Goal: Task Accomplishment & Management: Use online tool/utility

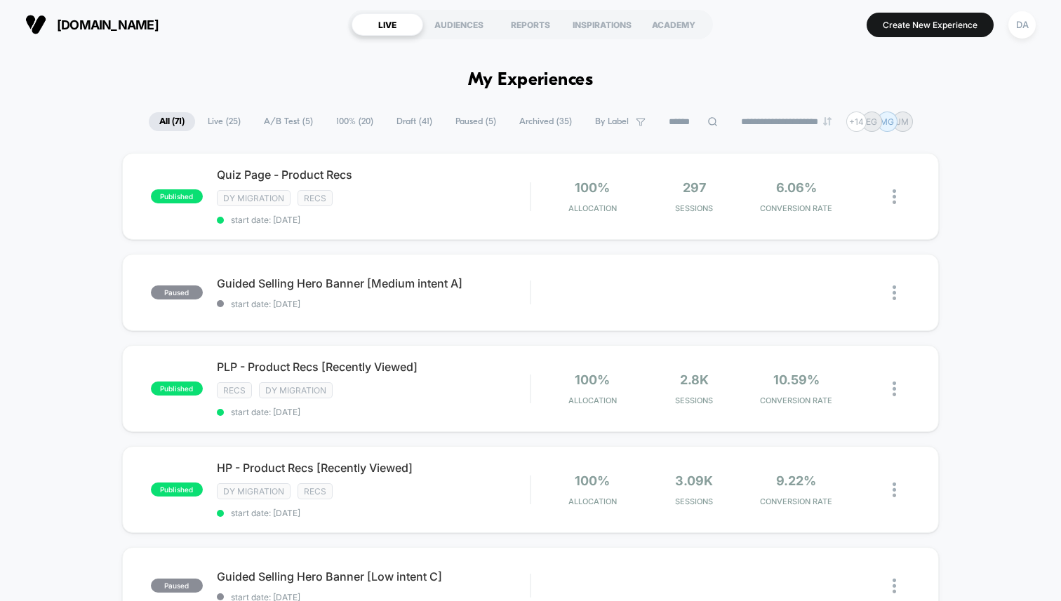
click at [376, 122] on div "**********" at bounding box center [531, 122] width 764 height 20
click at [393, 123] on span "Draft ( 41 )" at bounding box center [414, 121] width 57 height 19
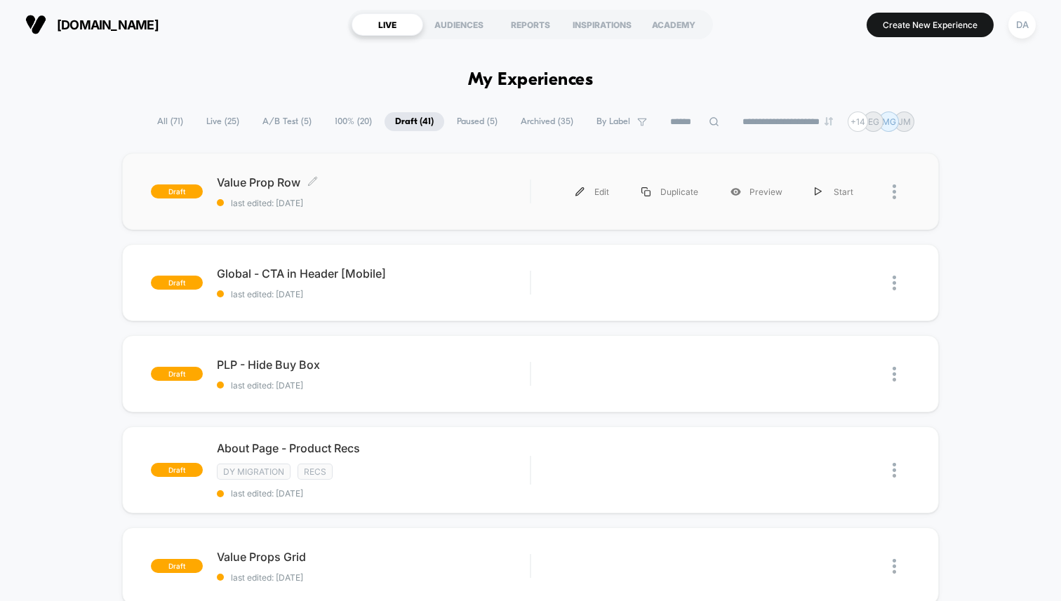
click at [446, 198] on span "last edited: [DATE]" at bounding box center [373, 203] width 313 height 11
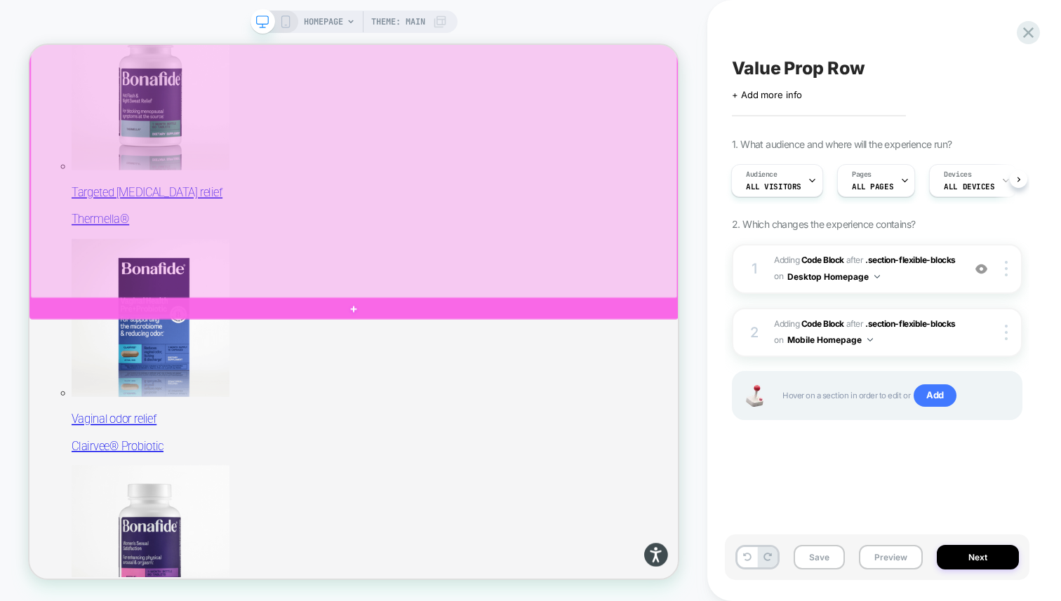
scroll to position [620, 0]
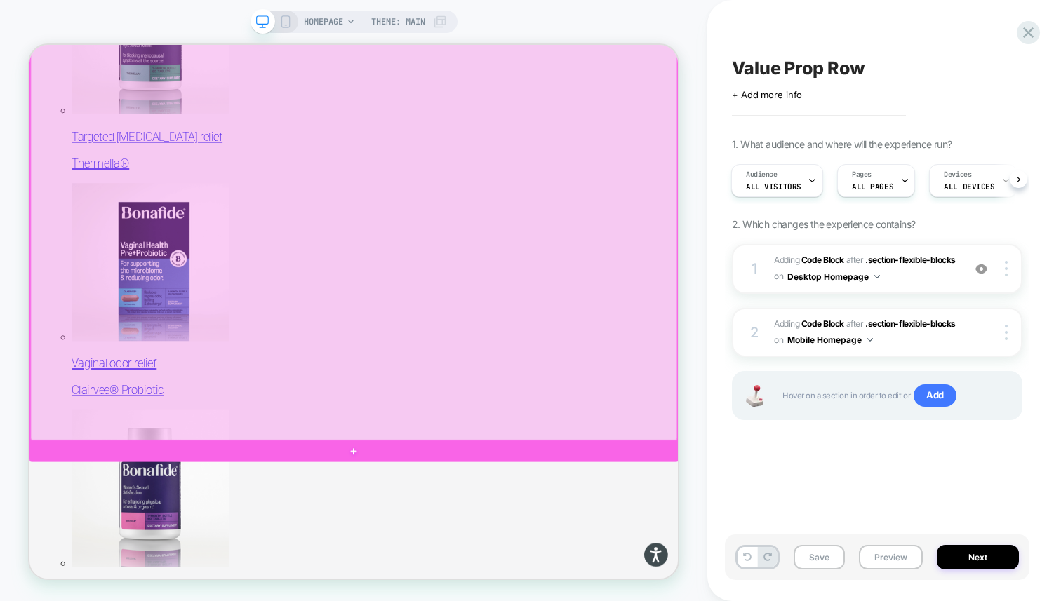
click at [739, 139] on div at bounding box center [462, 297] width 863 height 550
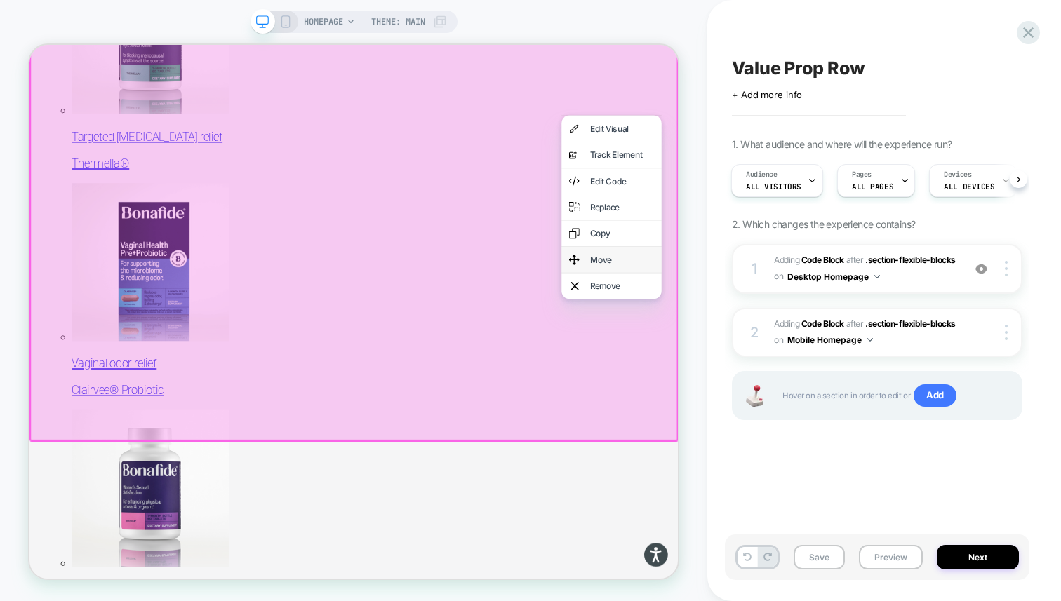
click at [806, 331] on div "Move" at bounding box center [820, 331] width 86 height 15
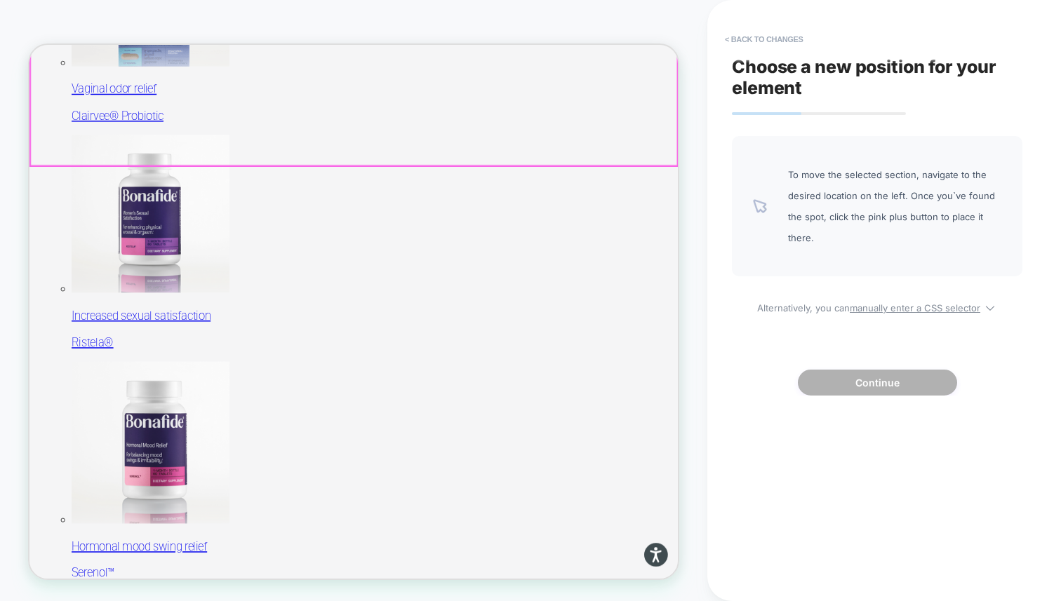
scroll to position [1020, 0]
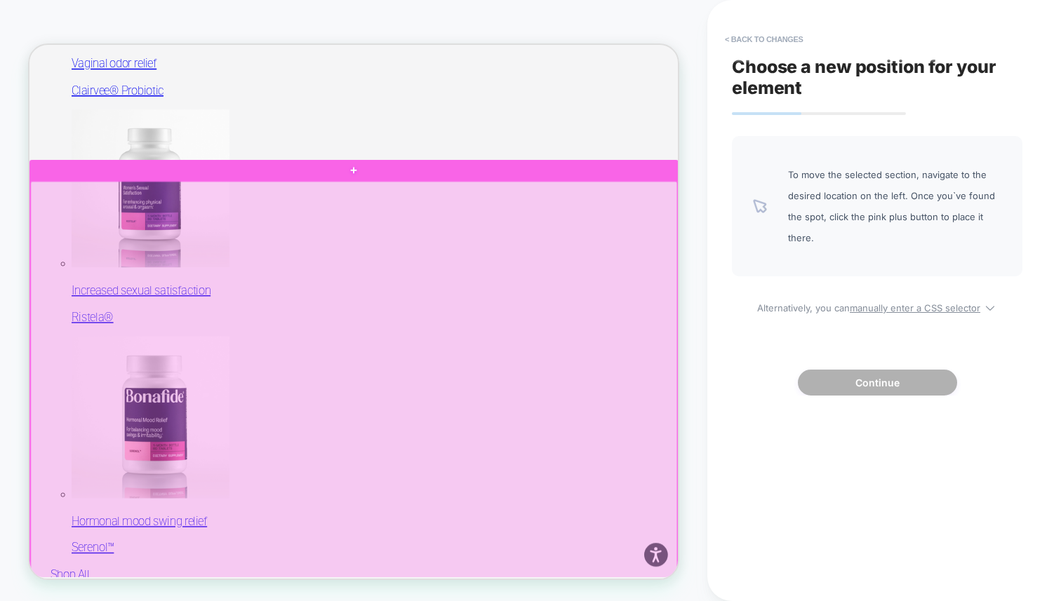
click at [630, 237] on div at bounding box center [462, 506] width 863 height 559
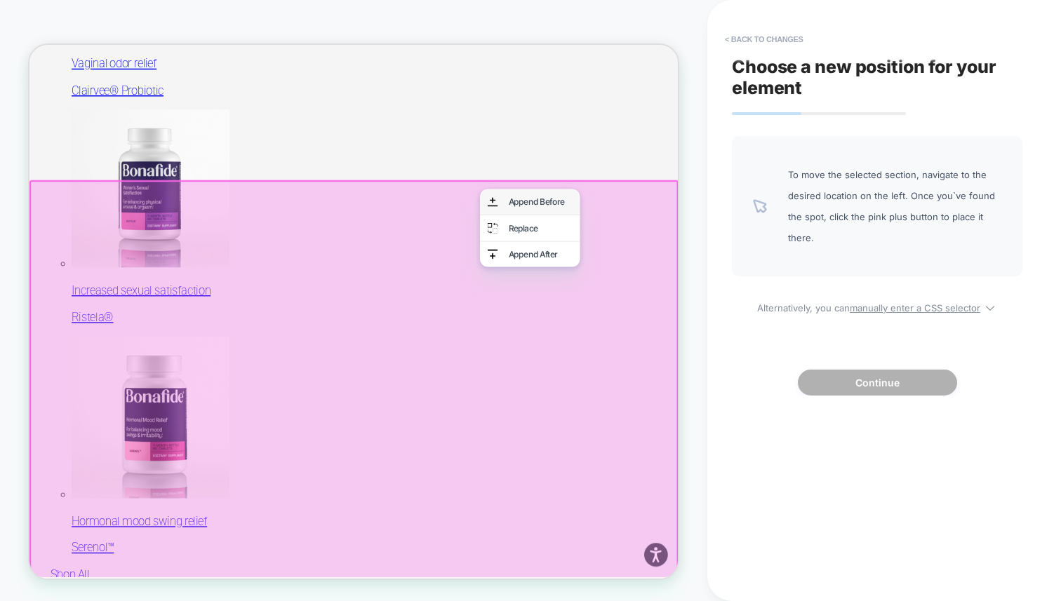
click at [665, 249] on div "Append Before" at bounding box center [696, 254] width 133 height 34
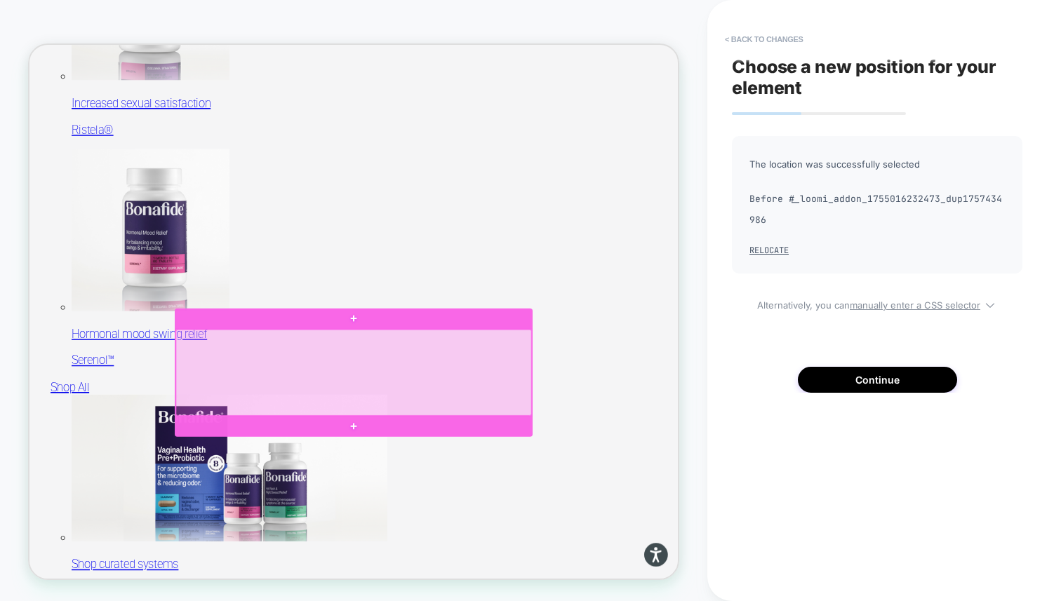
scroll to position [1198, 0]
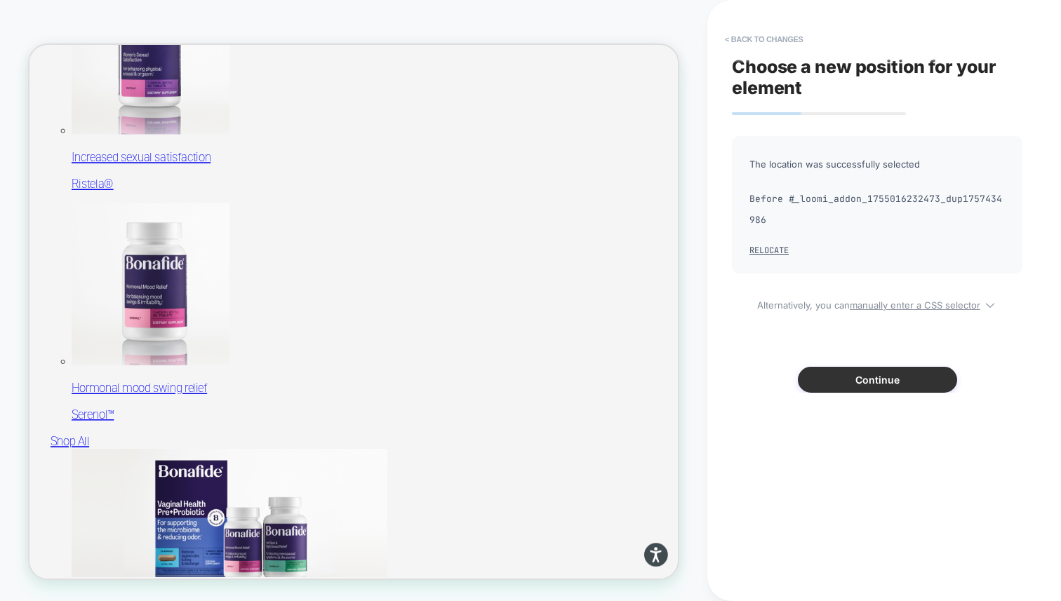
click at [884, 375] on button "Continue" at bounding box center [877, 380] width 159 height 26
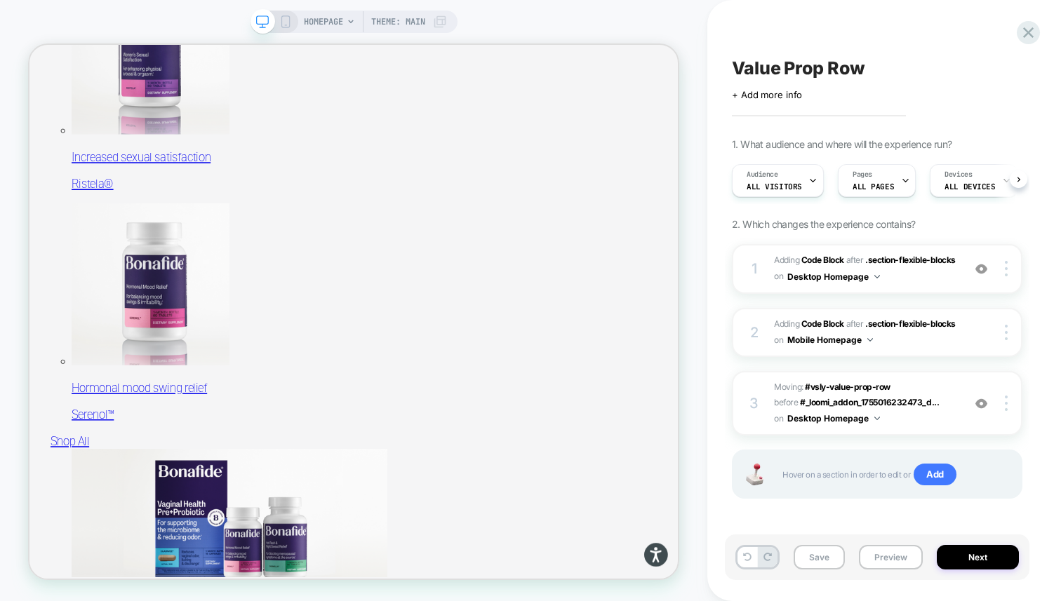
scroll to position [0, 1]
click at [878, 554] on button "Preview" at bounding box center [891, 557] width 64 height 25
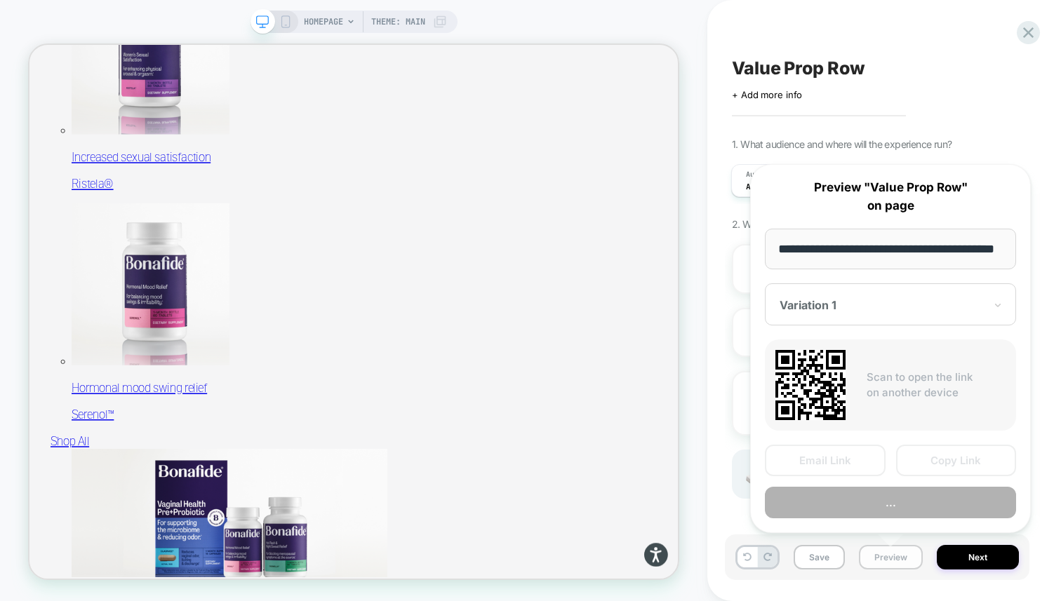
scroll to position [0, 35]
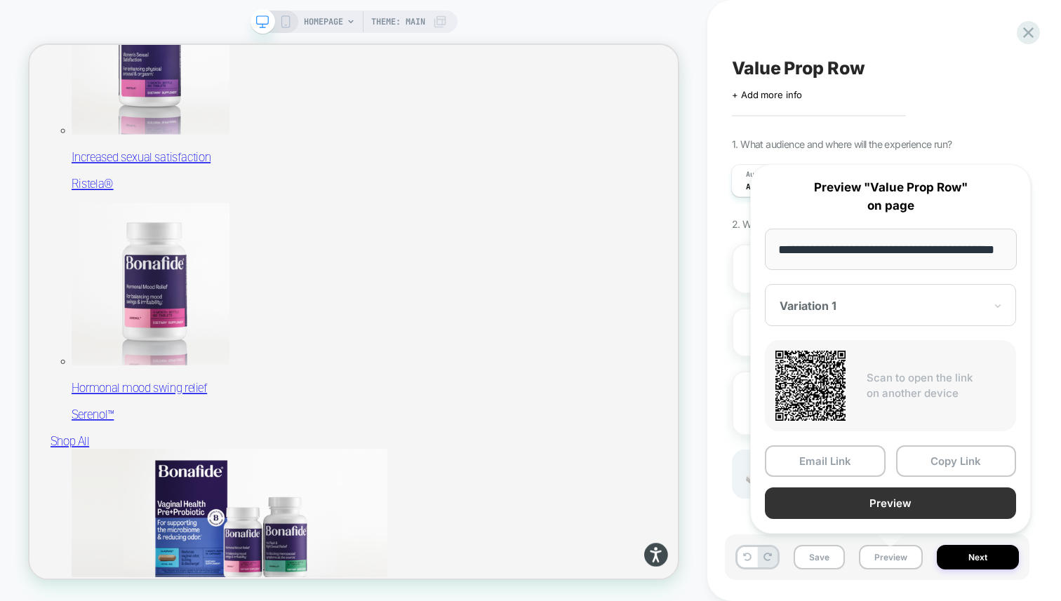
click at [875, 510] on button "Preview" at bounding box center [890, 504] width 251 height 32
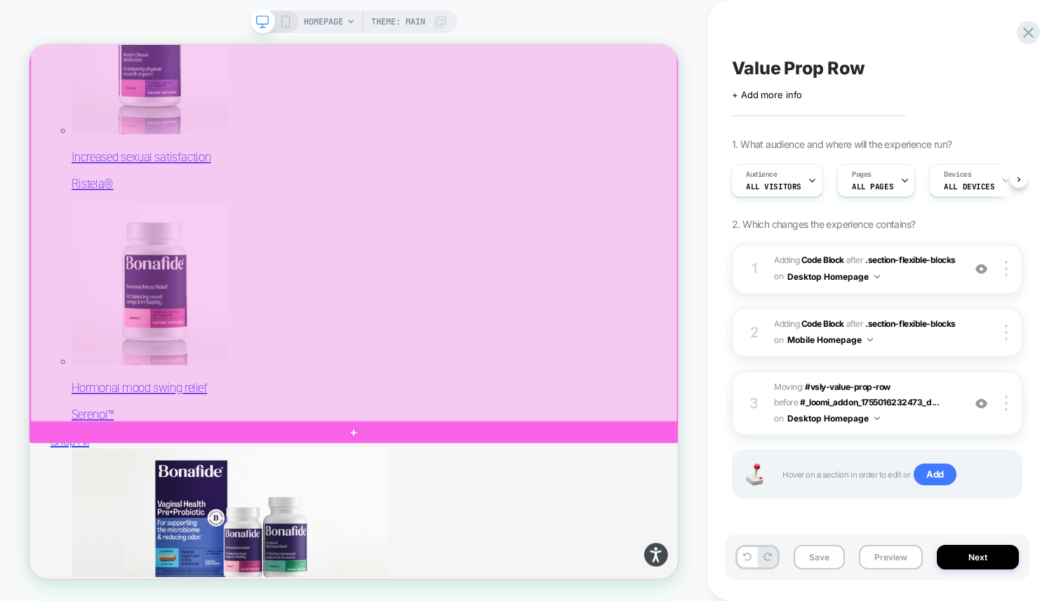
click at [674, 154] on div at bounding box center [462, 273] width 863 height 550
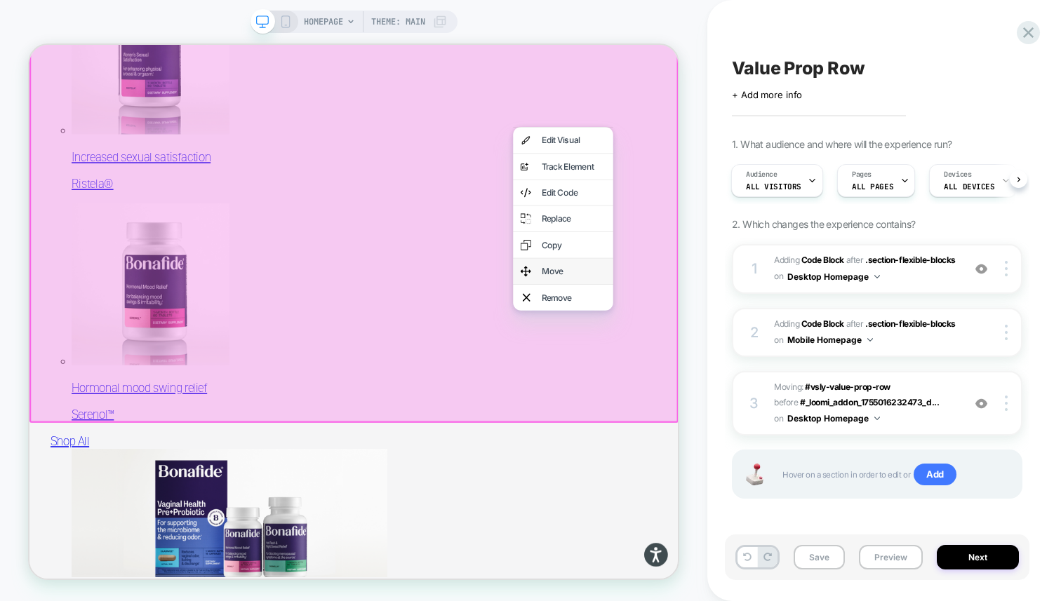
click at [740, 347] on div "Move" at bounding box center [755, 347] width 86 height 15
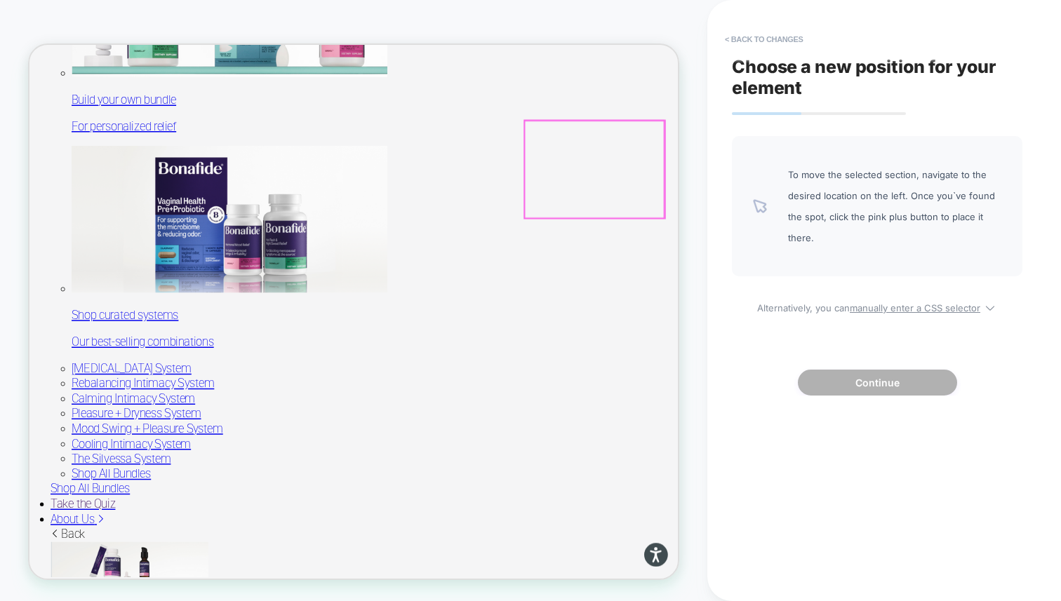
scroll to position [2341, 0]
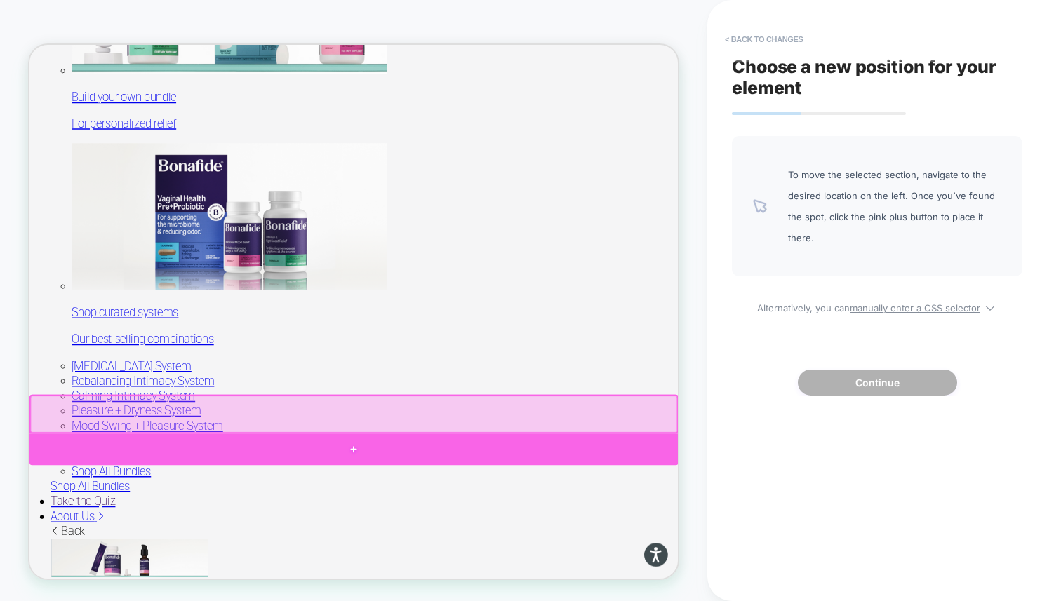
click at [699, 582] on div at bounding box center [461, 585] width 865 height 42
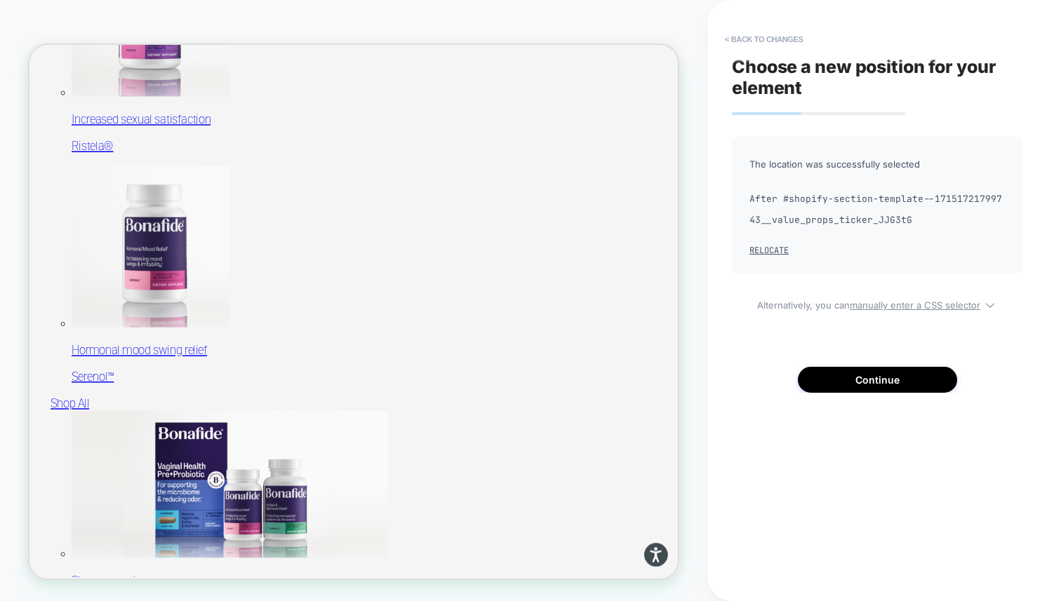
scroll to position [1256, 0]
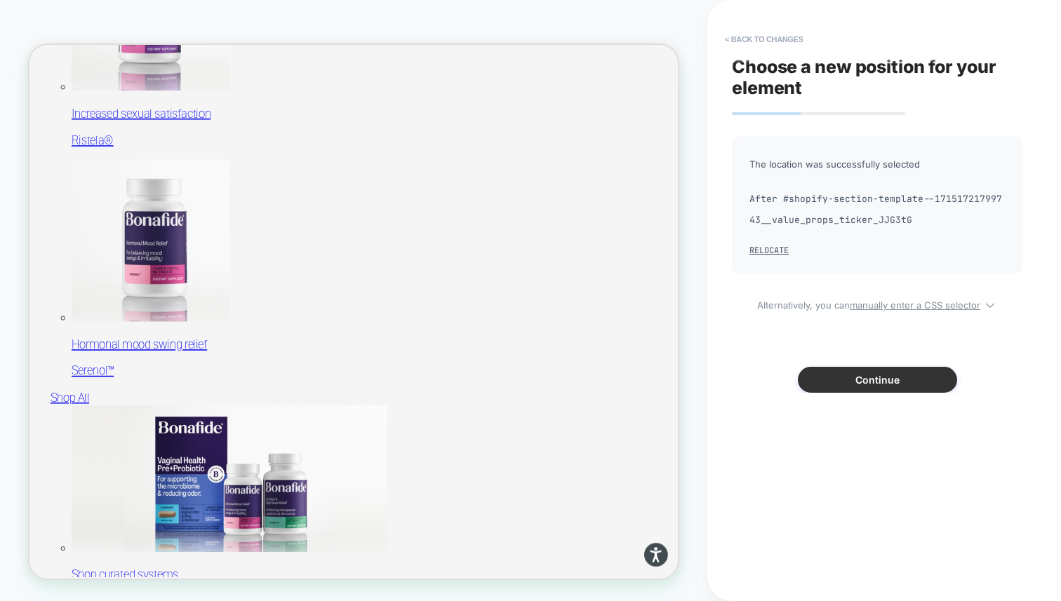
click at [831, 385] on button "Continue" at bounding box center [877, 380] width 159 height 26
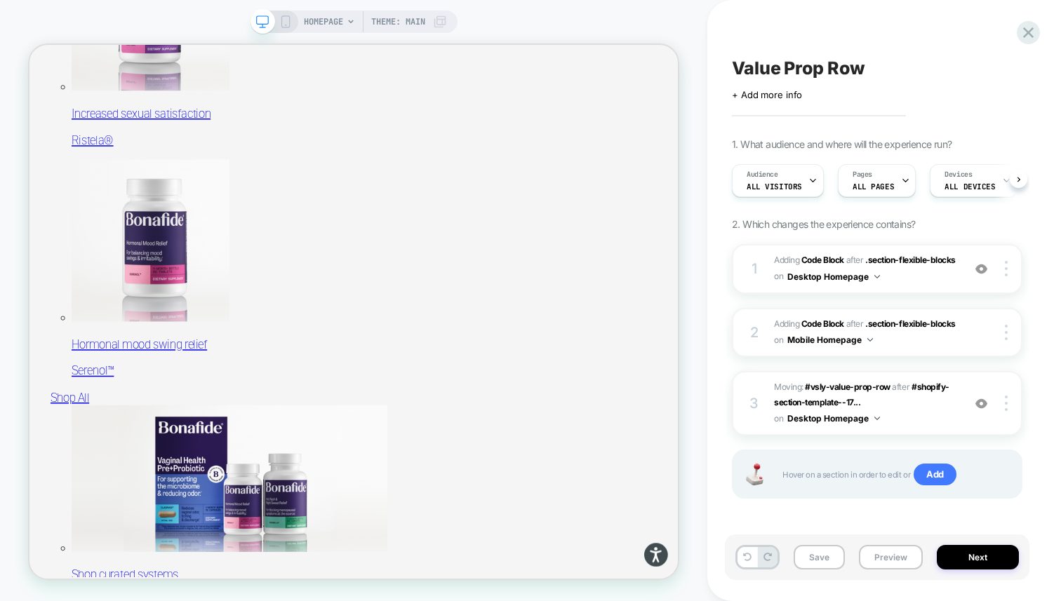
scroll to position [0, 1]
click at [876, 550] on button "Preview" at bounding box center [891, 557] width 64 height 25
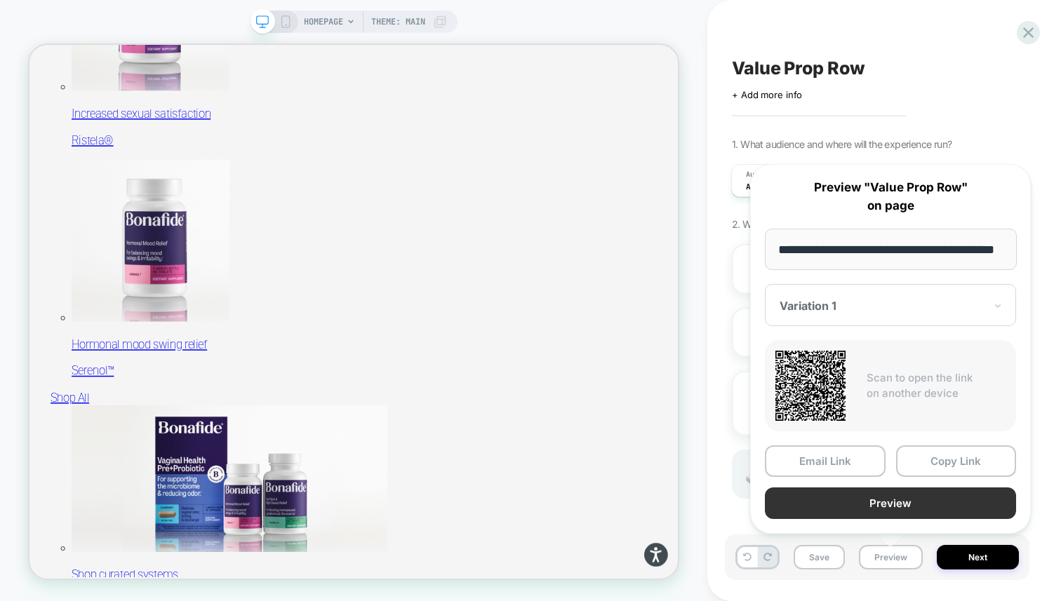
scroll to position [0, 0]
click at [889, 510] on button "Preview" at bounding box center [890, 504] width 251 height 32
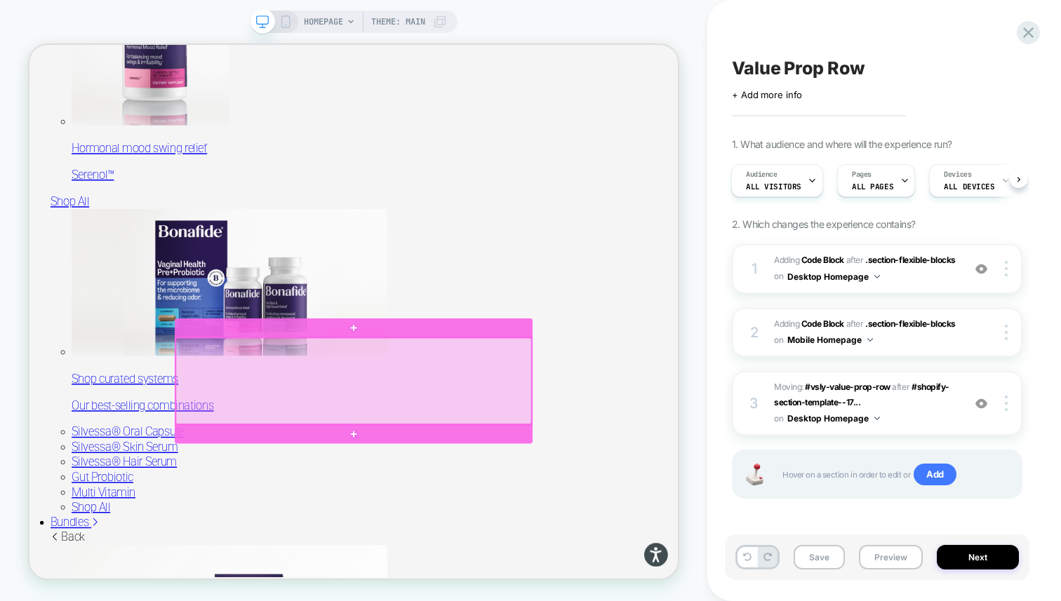
scroll to position [1236, 0]
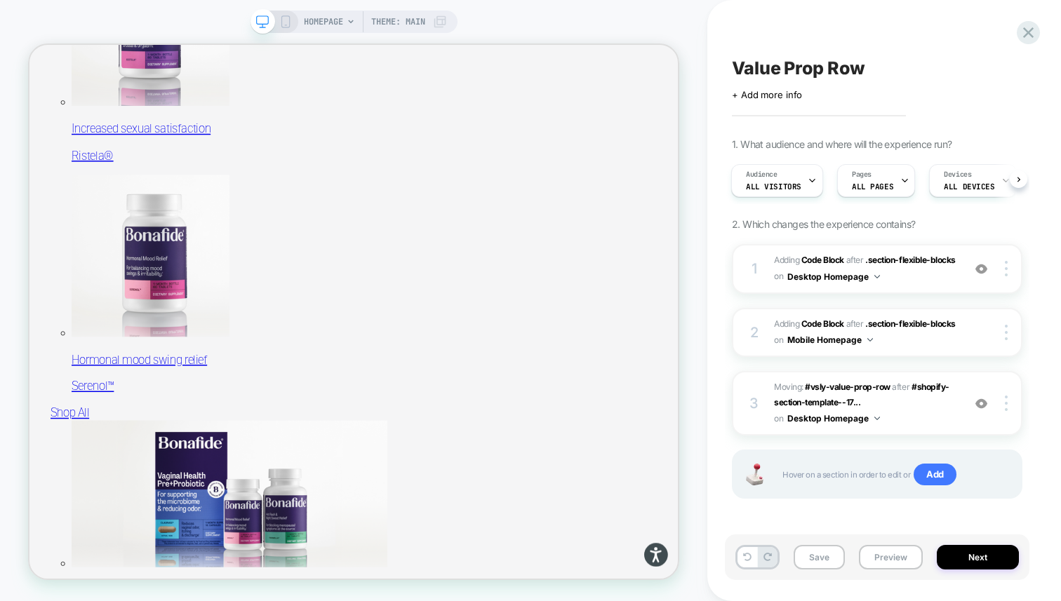
click at [1016, 35] on div "Value Prop Row Click to edit experience details + Add more info 1. What audienc…" at bounding box center [877, 300] width 305 height 573
click at [1023, 32] on icon at bounding box center [1028, 32] width 19 height 19
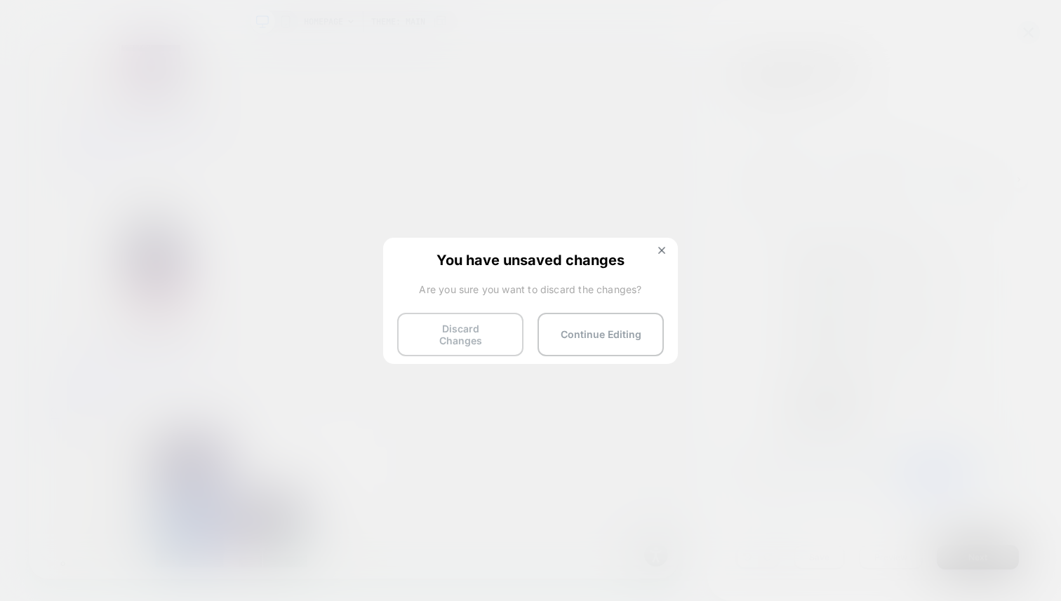
click at [495, 329] on button "Discard Changes" at bounding box center [460, 335] width 126 height 44
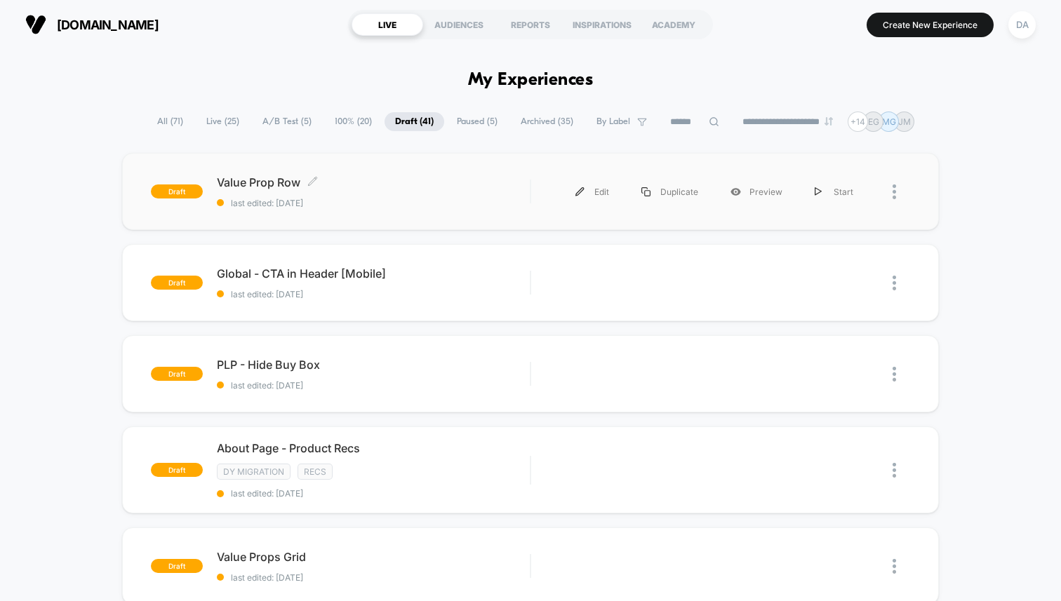
click at [454, 192] on div "Value Prop Row Click to edit experience details Click to edit experience detail…" at bounding box center [373, 191] width 313 height 33
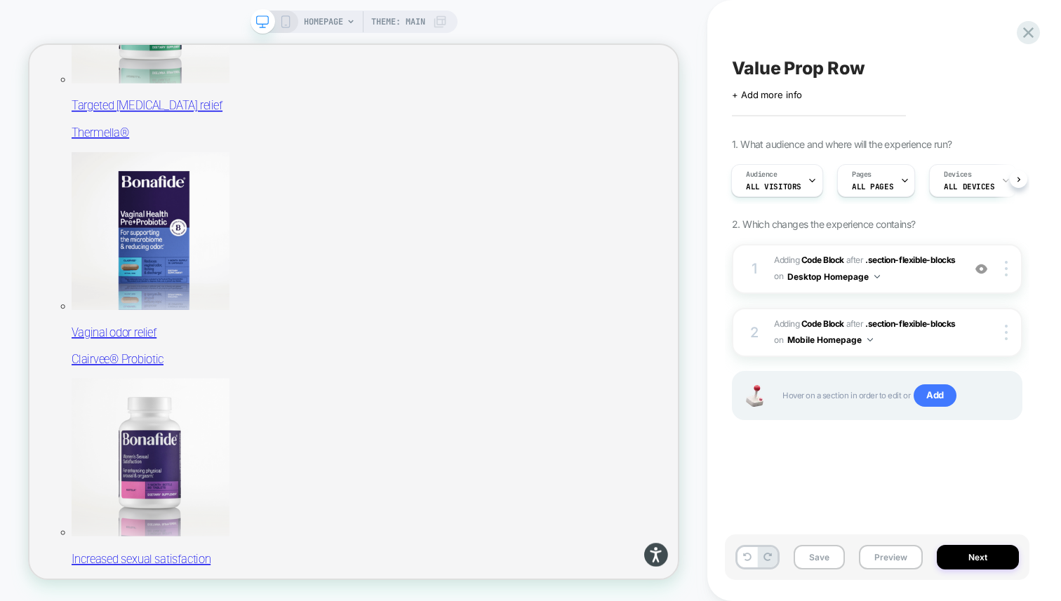
scroll to position [684, 0]
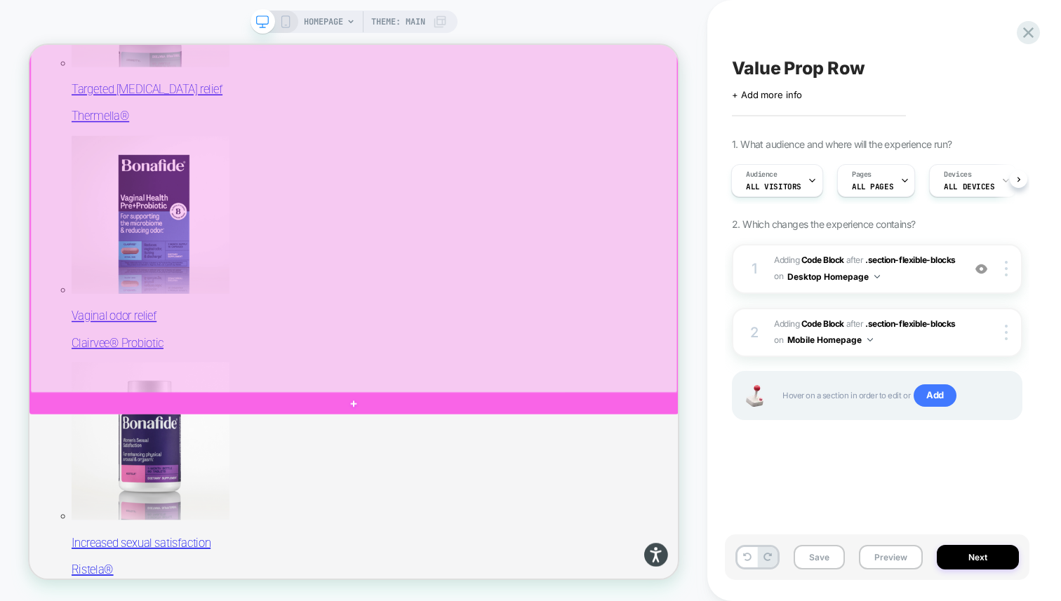
click at [663, 491] on div at bounding box center [462, 234] width 863 height 550
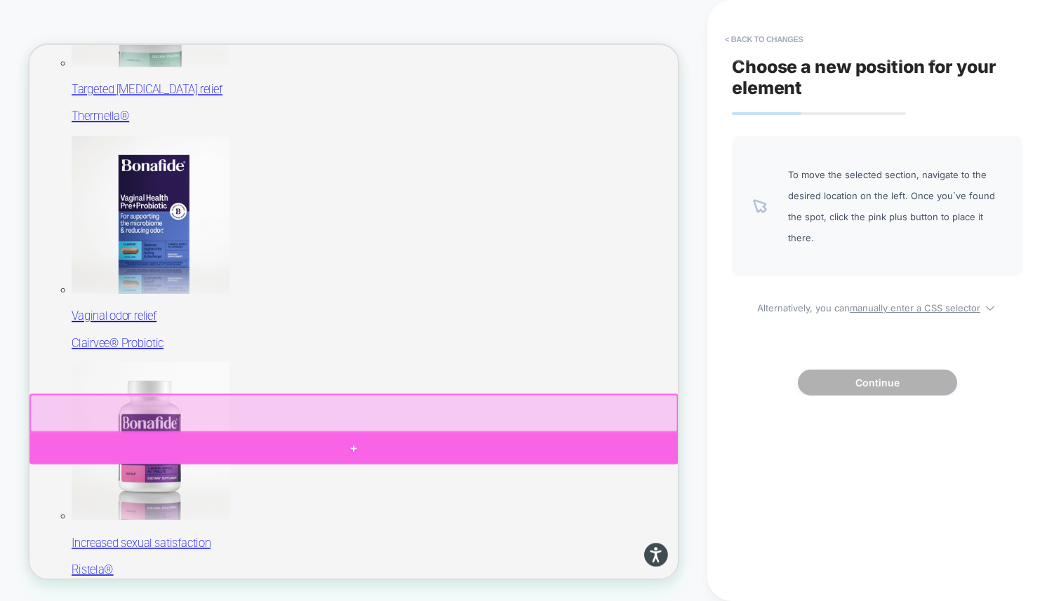
click at [673, 574] on div at bounding box center [461, 584] width 865 height 42
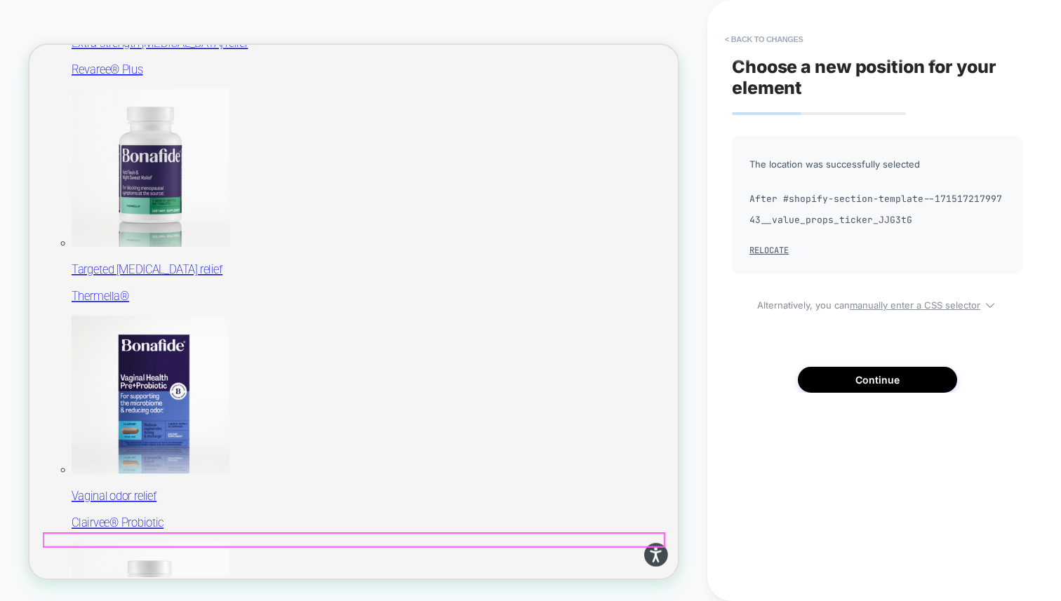
scroll to position [349, 0]
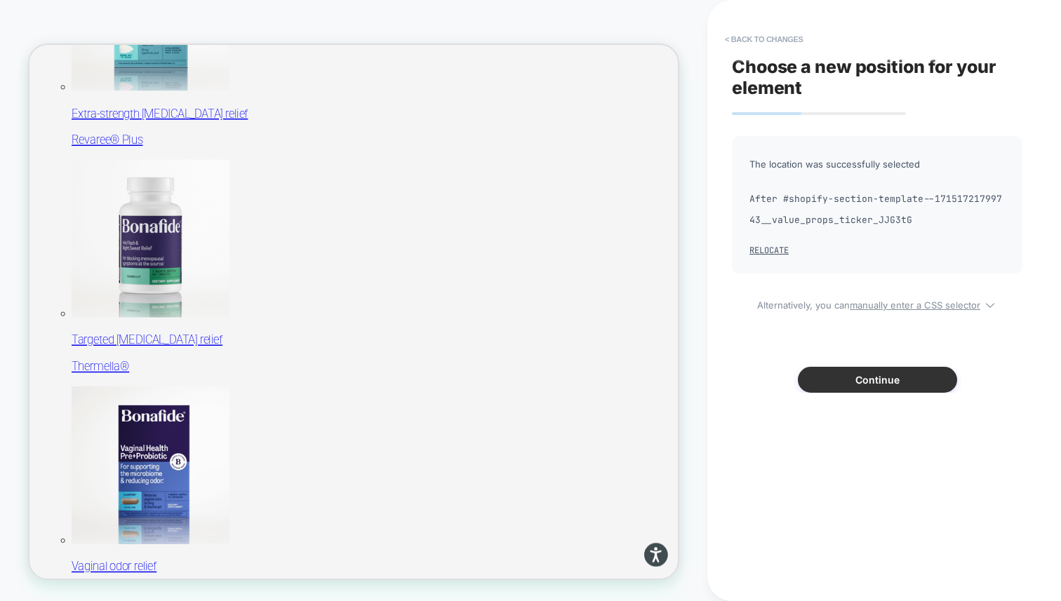
click at [830, 382] on button "Continue" at bounding box center [877, 380] width 159 height 26
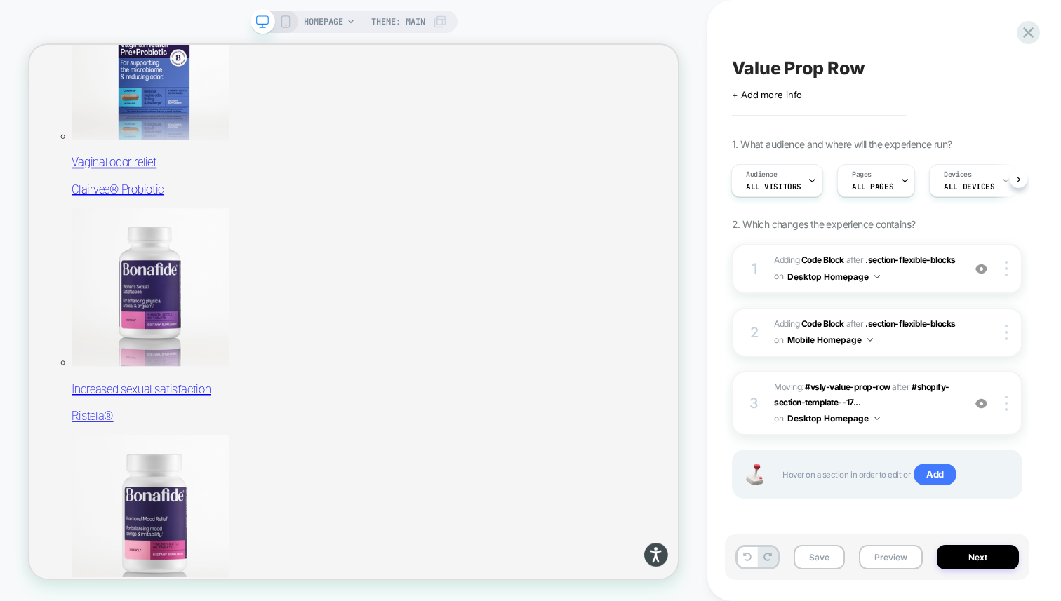
scroll to position [1114, 0]
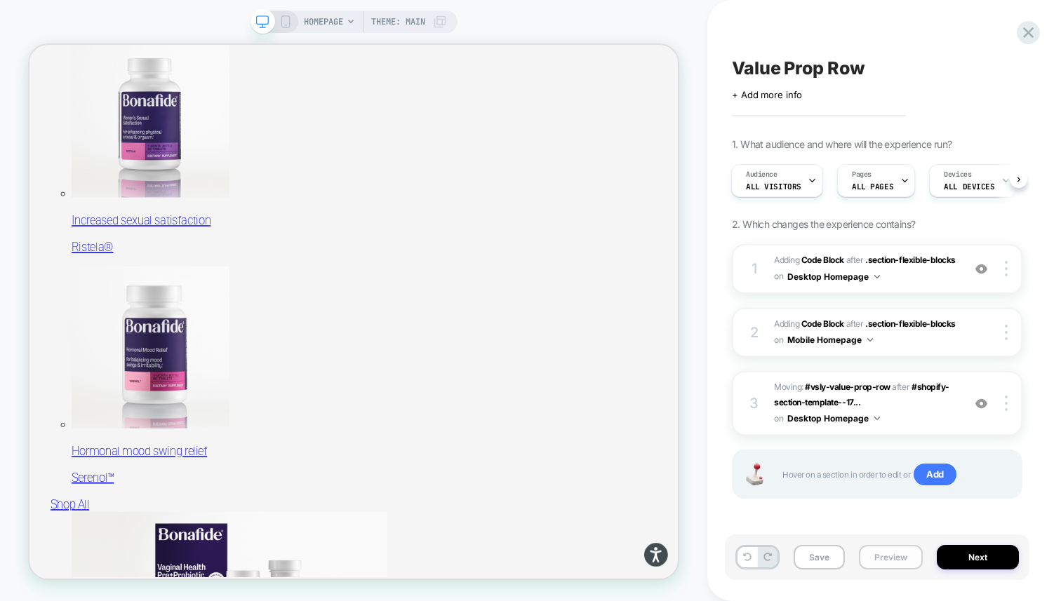
click at [870, 557] on button "Preview" at bounding box center [891, 557] width 64 height 25
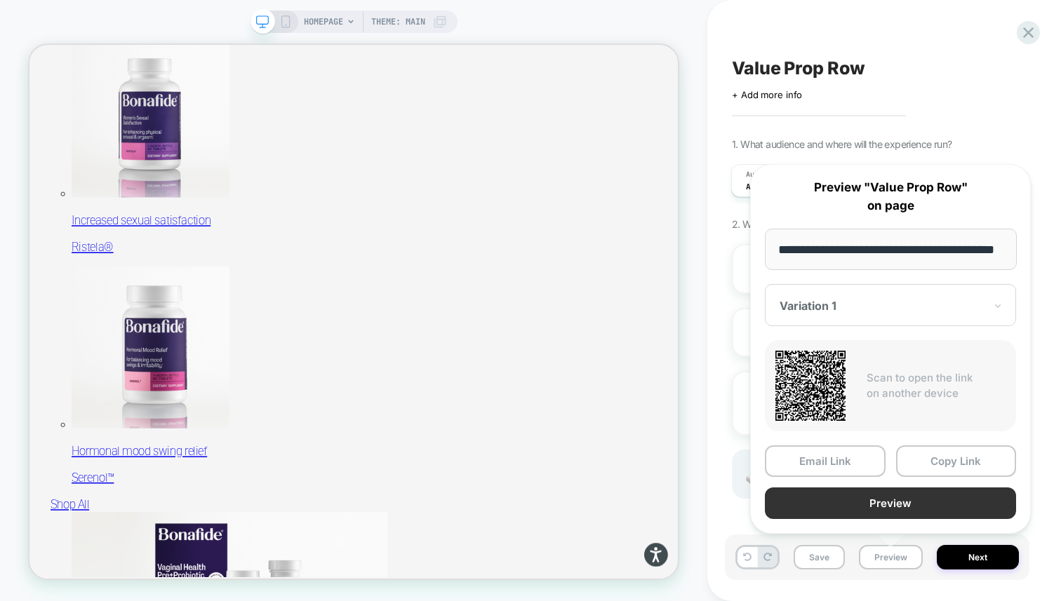
scroll to position [0, 0]
click at [891, 495] on button "Preview" at bounding box center [890, 504] width 251 height 32
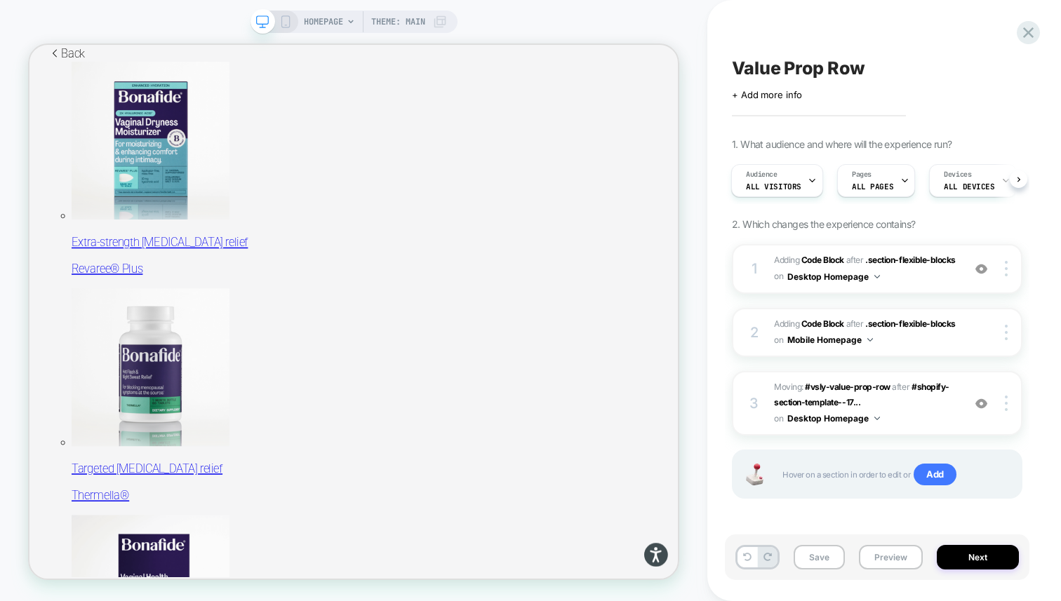
scroll to position [330, 0]
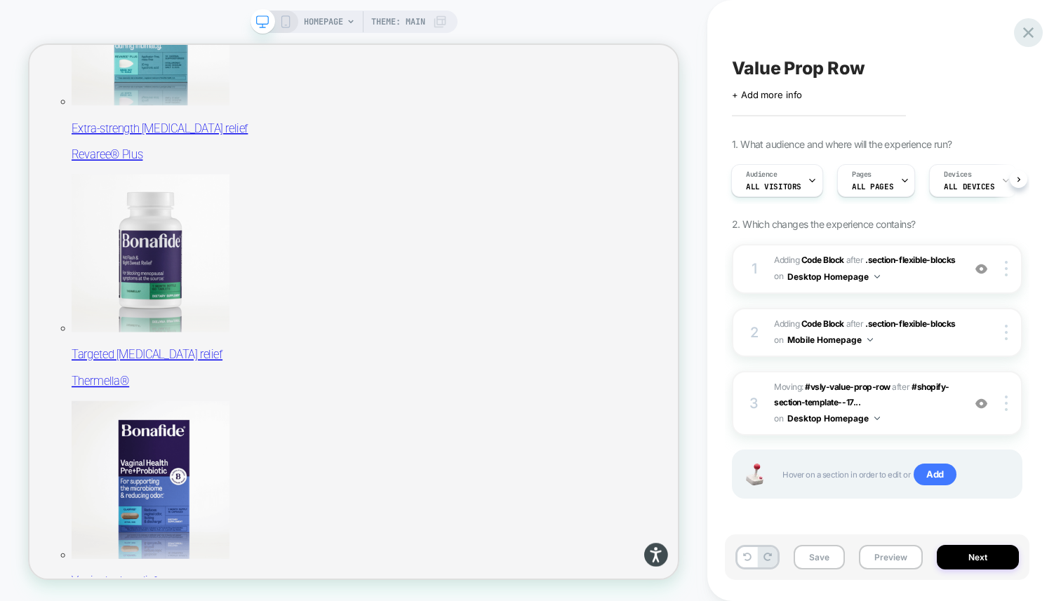
click at [1028, 27] on icon at bounding box center [1028, 32] width 19 height 19
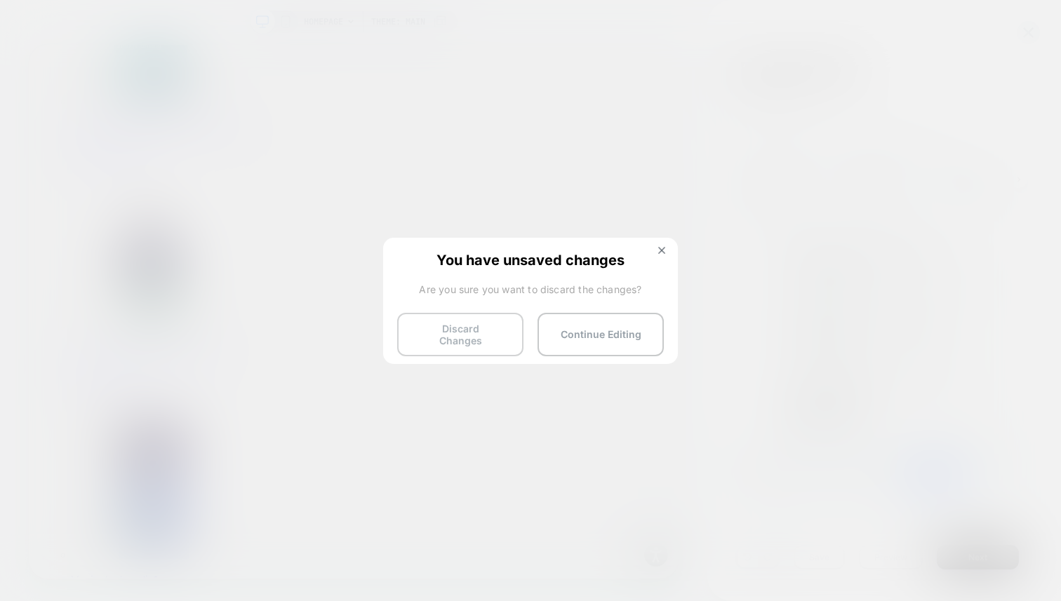
click at [494, 340] on button "Discard Changes" at bounding box center [460, 335] width 126 height 44
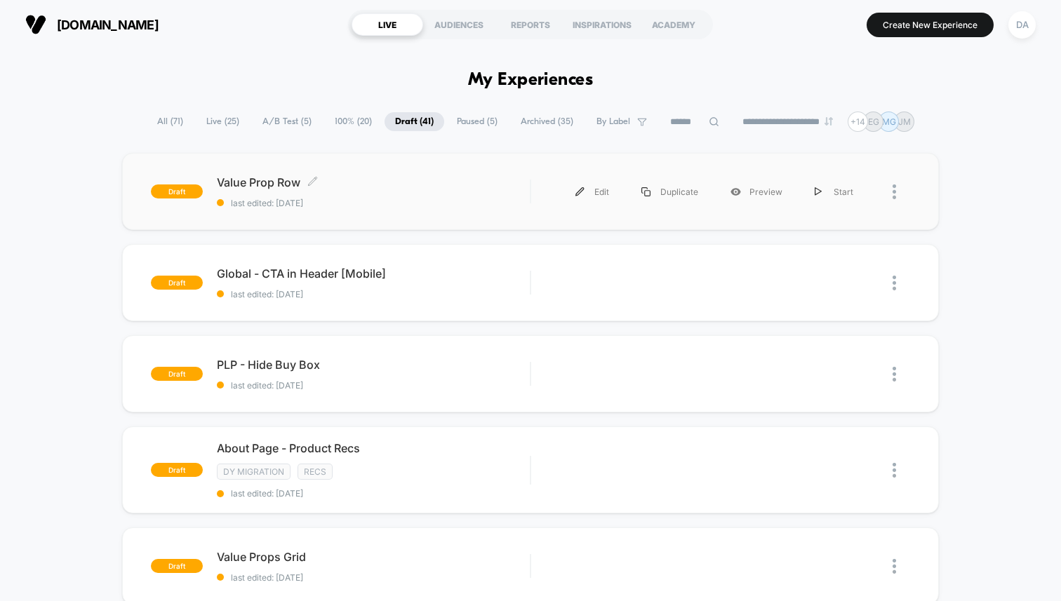
click at [366, 201] on span "last edited: [DATE]" at bounding box center [373, 203] width 313 height 11
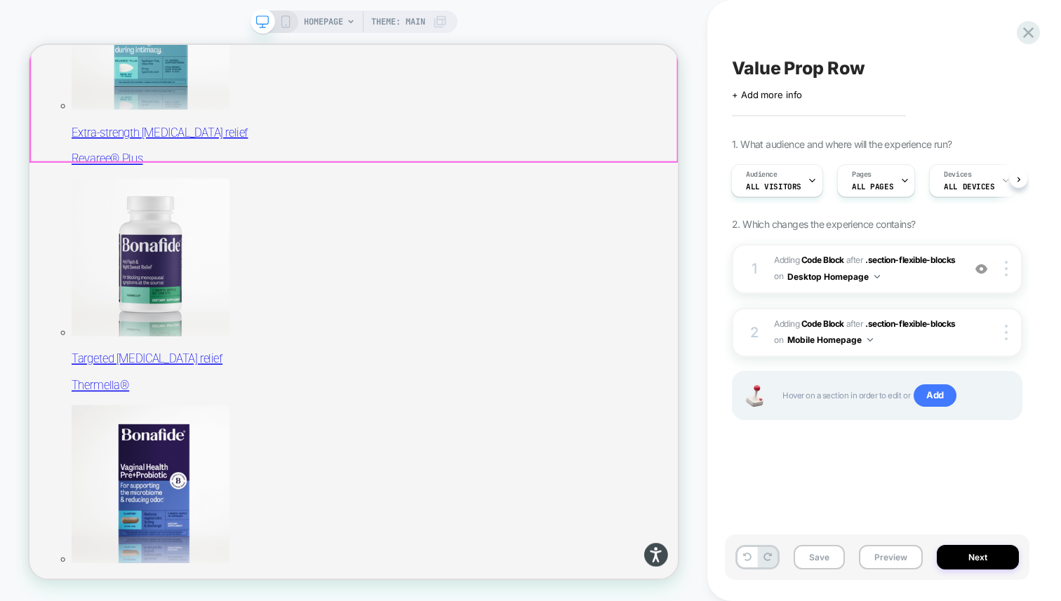
scroll to position [377, 0]
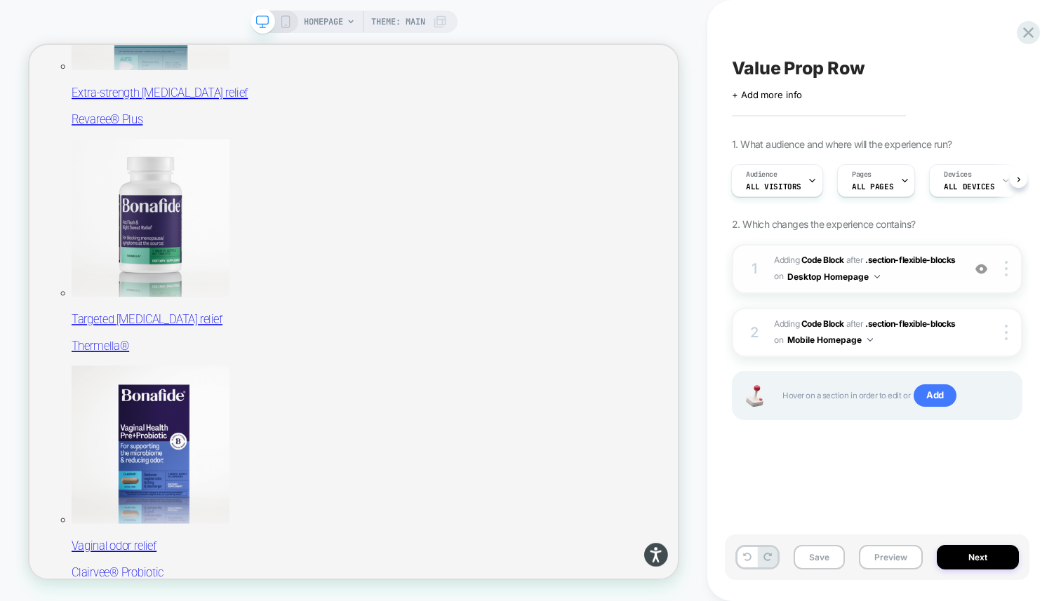
click at [947, 279] on span "Adding Code Block AFTER .section-flexible-blocks .section-flexible-blocks on De…" at bounding box center [865, 269] width 182 height 33
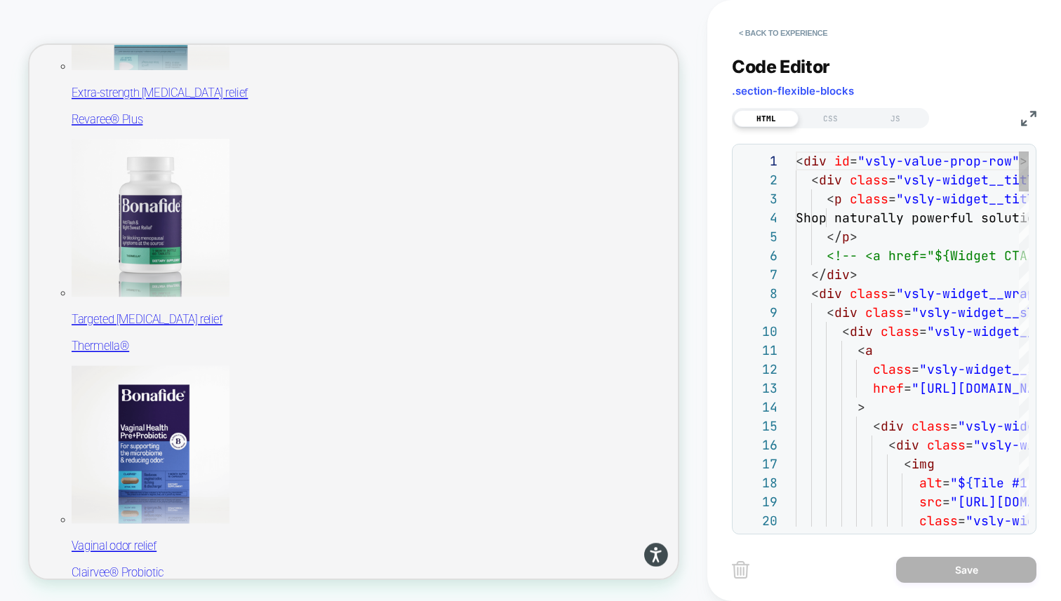
scroll to position [189, 0]
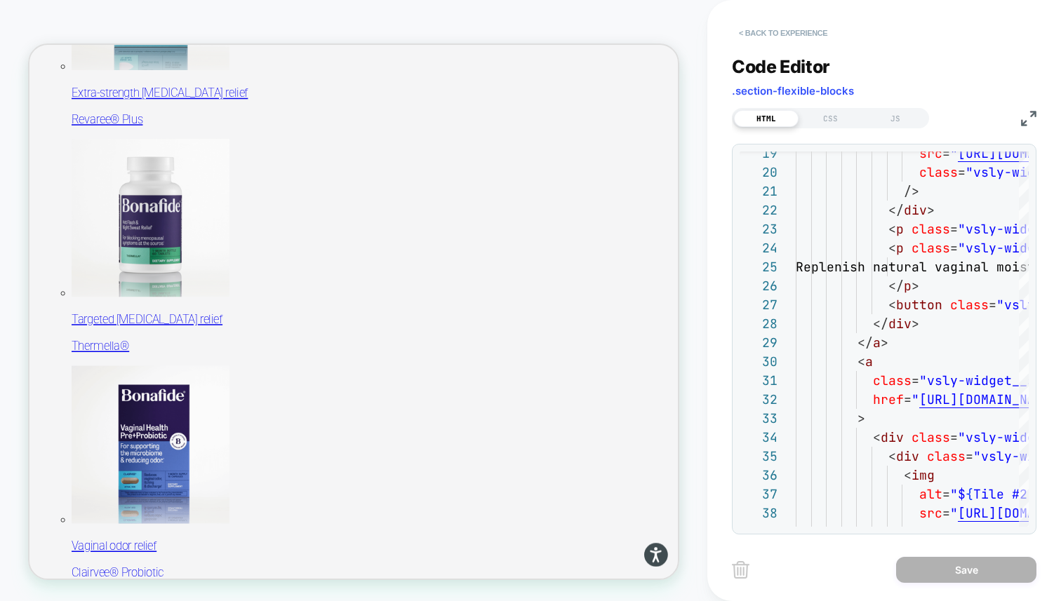
click at [783, 29] on button "< Back to experience" at bounding box center [783, 33] width 102 height 22
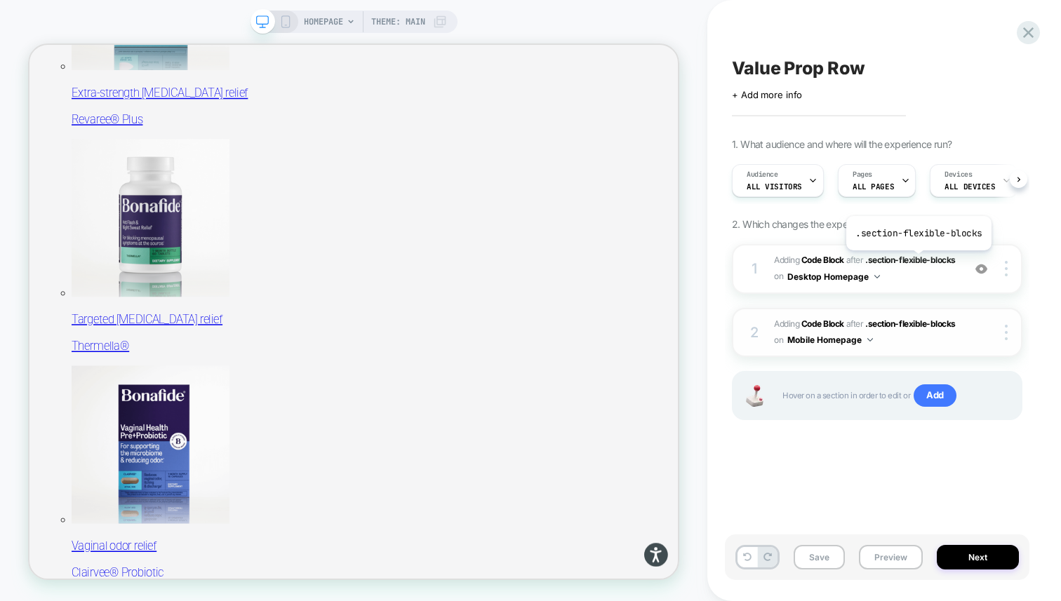
scroll to position [0, 1]
click at [957, 279] on div "1 Adding Code Block AFTER .section-flexible-blocks .section-flexible-blocks on …" at bounding box center [877, 269] width 291 height 50
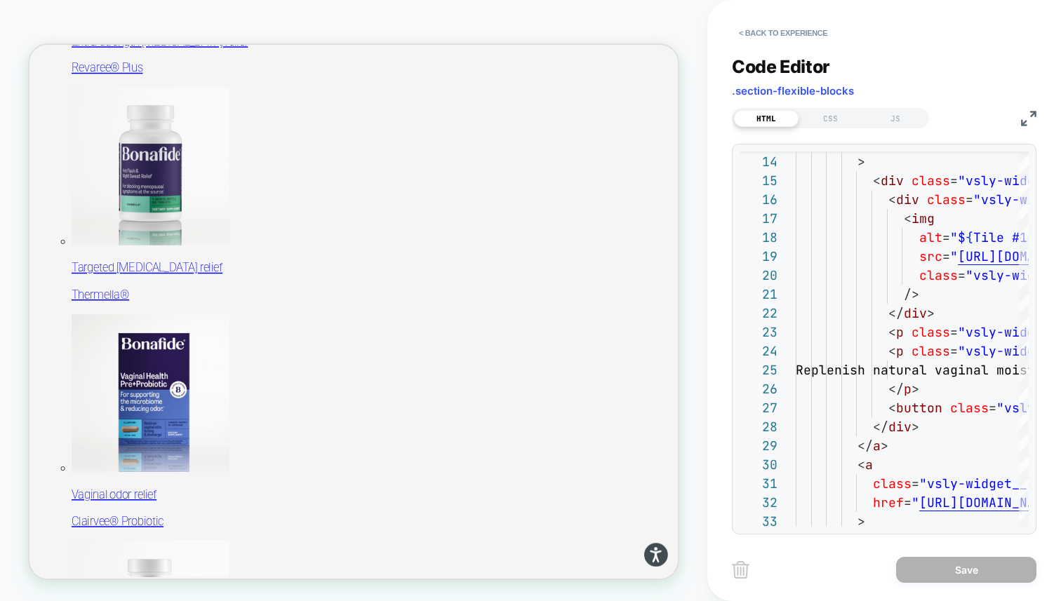
scroll to position [457, 0]
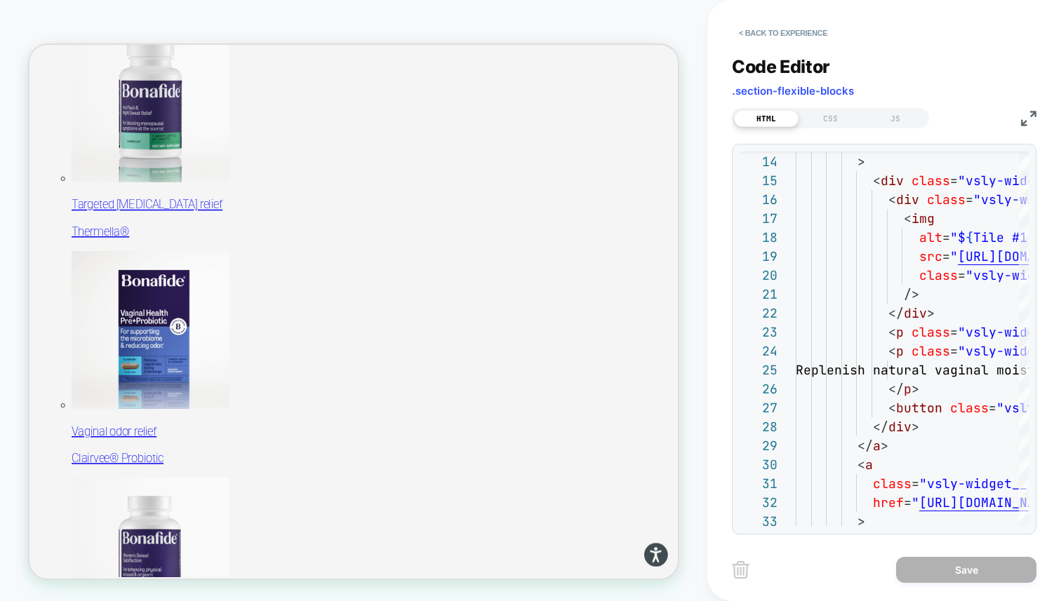
scroll to position [556, 0]
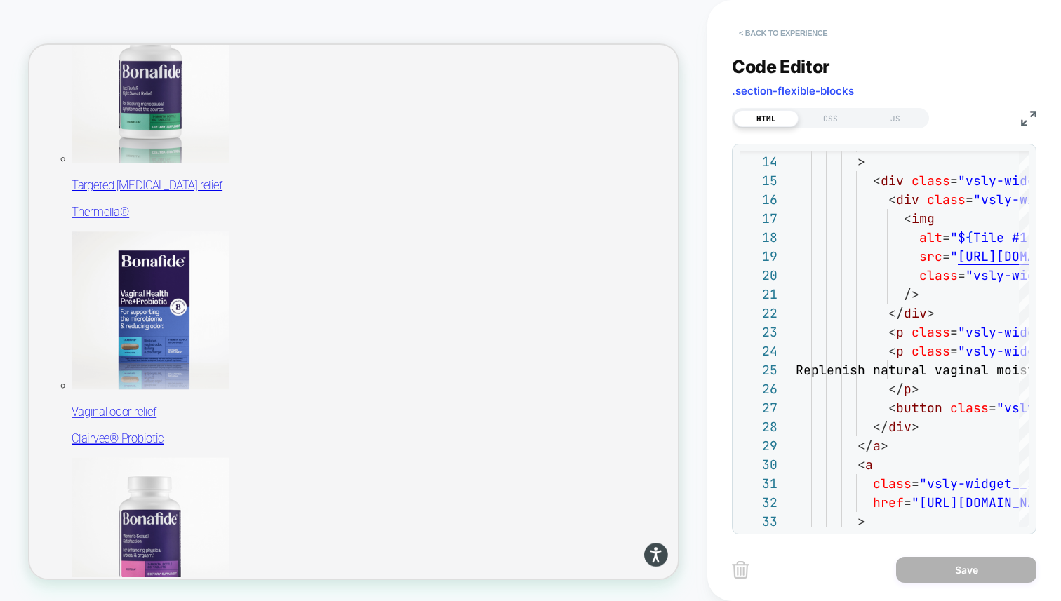
click at [745, 27] on button "< Back to experience" at bounding box center [783, 33] width 102 height 22
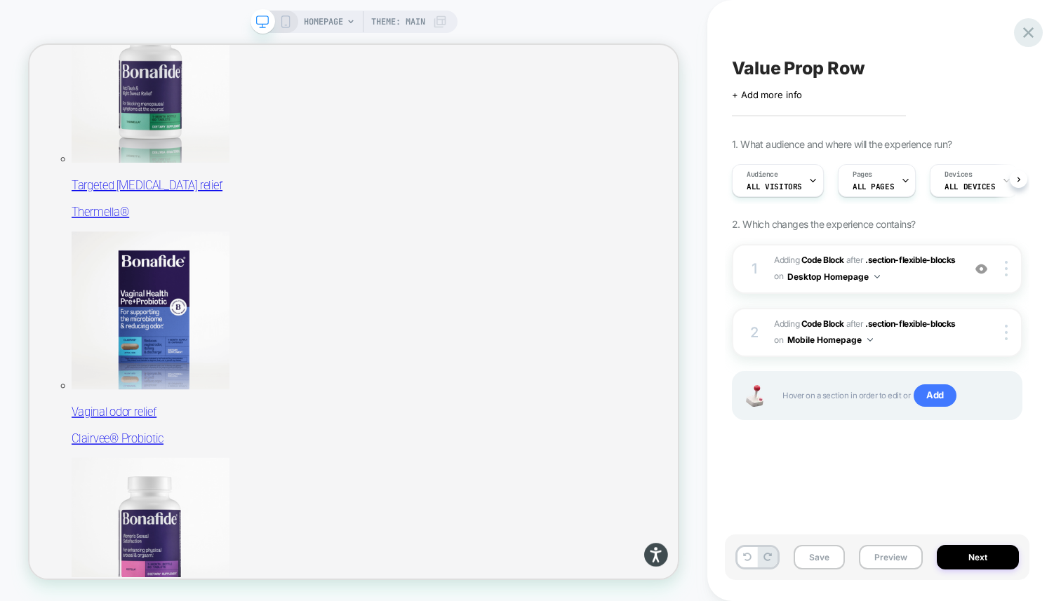
scroll to position [0, 1]
click at [1034, 32] on icon at bounding box center [1028, 32] width 19 height 19
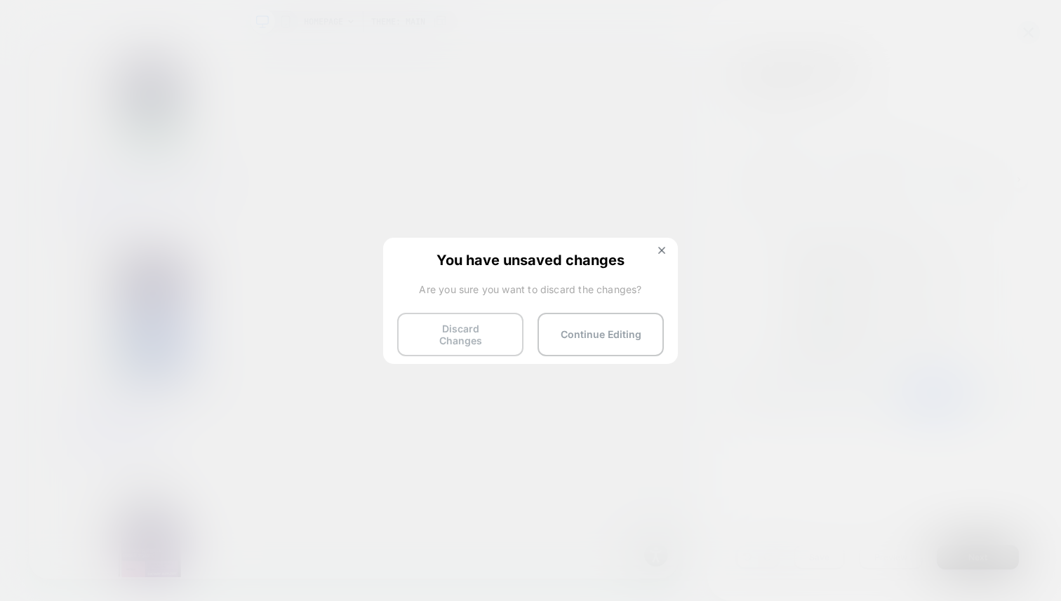
click at [484, 328] on button "Discard Changes" at bounding box center [460, 335] width 126 height 44
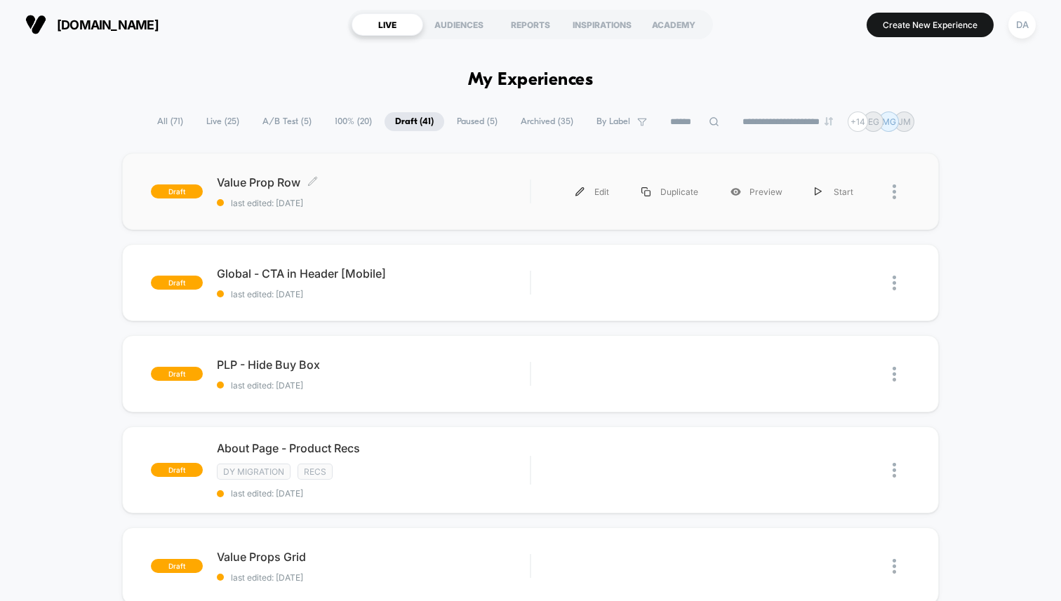
click at [380, 182] on span "Value Prop Row Click to edit experience details" at bounding box center [373, 182] width 313 height 14
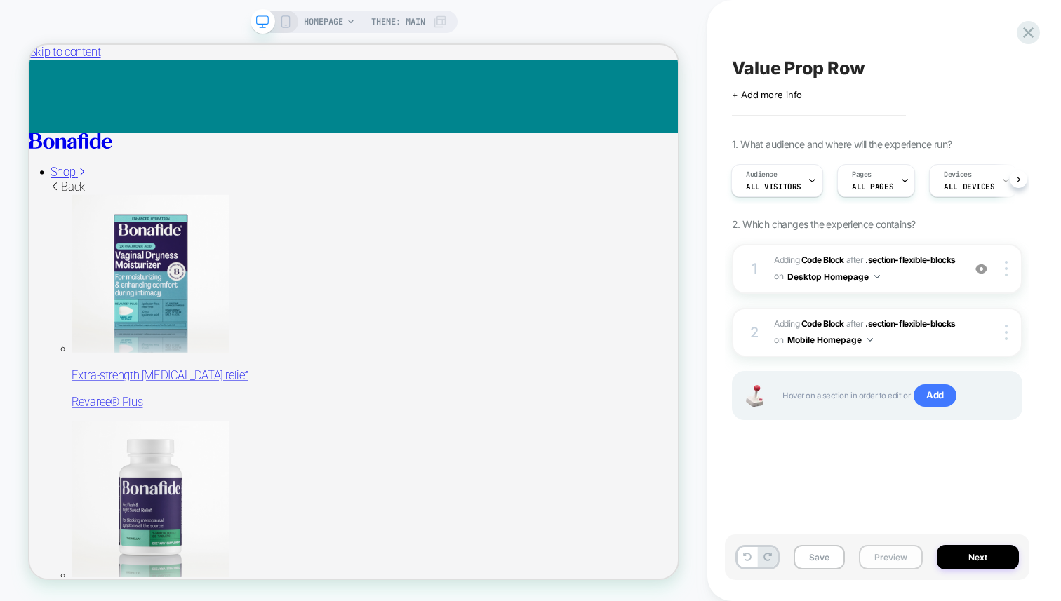
click at [884, 555] on button "Preview" at bounding box center [891, 557] width 64 height 25
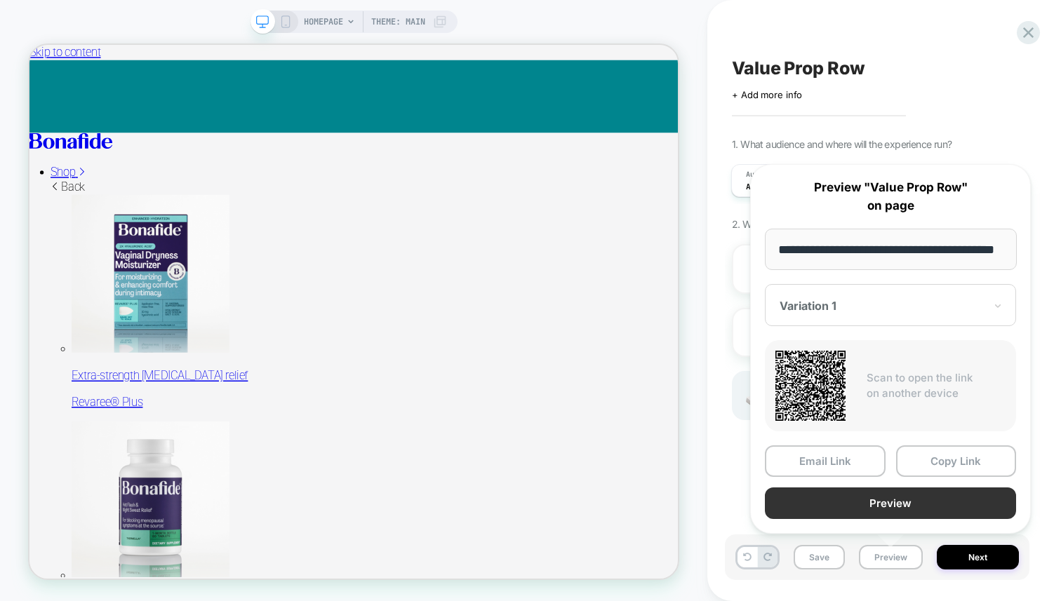
click at [921, 504] on button "Preview" at bounding box center [890, 504] width 251 height 32
